Goal: Information Seeking & Learning: Learn about a topic

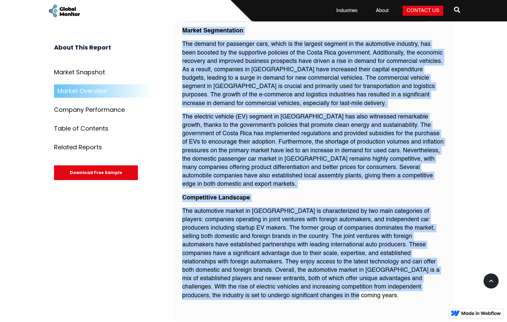
scroll to position [594, 0]
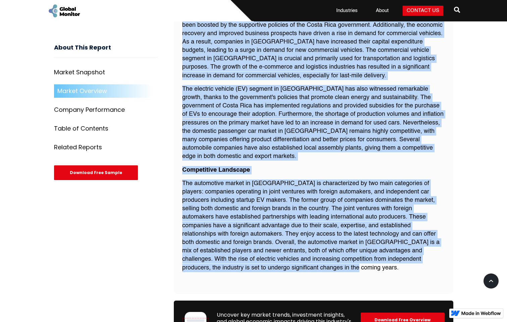
drag, startPoint x: 174, startPoint y: 80, endPoint x: 412, endPoint y: 273, distance: 306.4
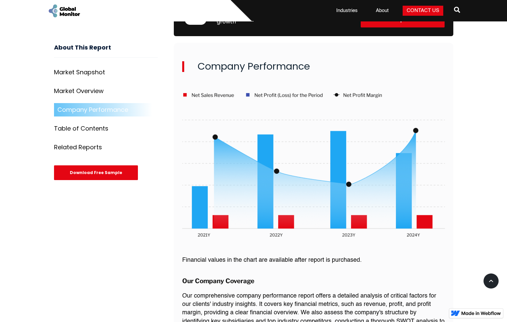
scroll to position [1022, 0]
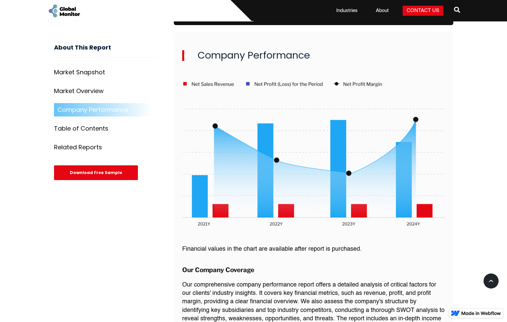
click at [339, 126] on img at bounding box center [313, 156] width 262 height 151
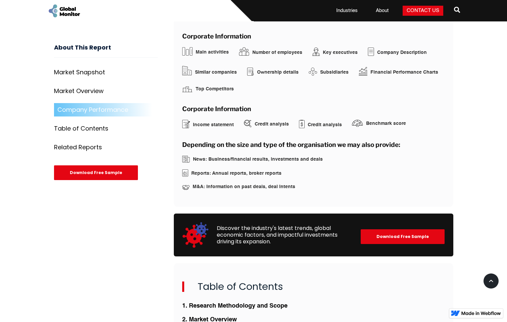
scroll to position [1357, 0]
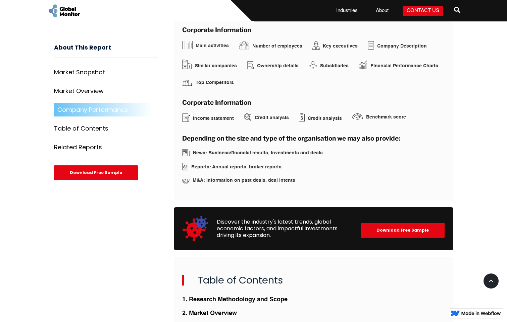
click at [77, 73] on div "Market Snapshot" at bounding box center [79, 72] width 51 height 7
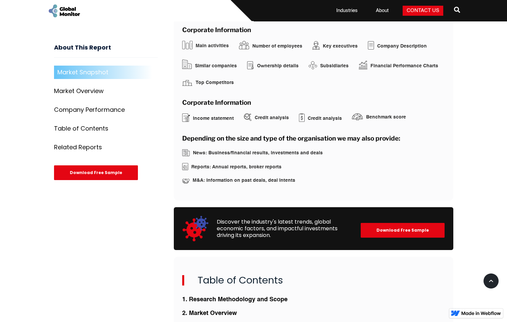
scroll to position [272, 0]
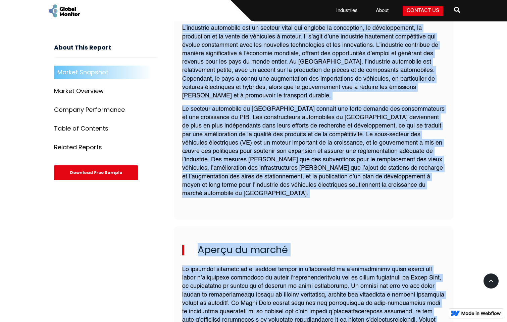
click at [77, 73] on div "Market Snapshot" at bounding box center [82, 72] width 51 height 7
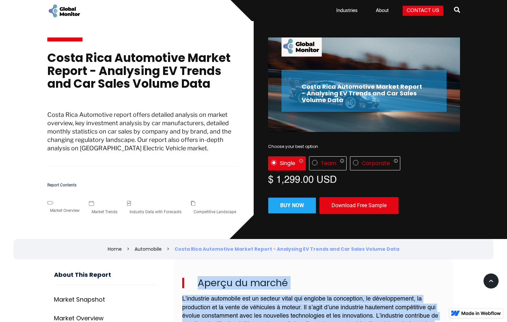
scroll to position [0, 0]
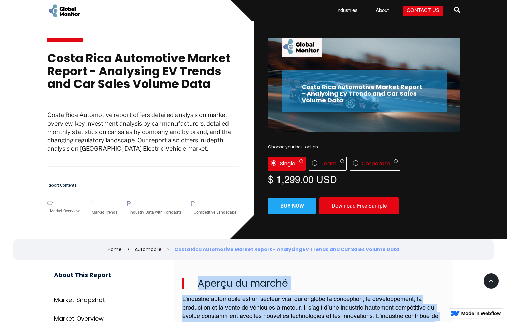
scroll to position [1357, 0]
